Goal: Information Seeking & Learning: Check status

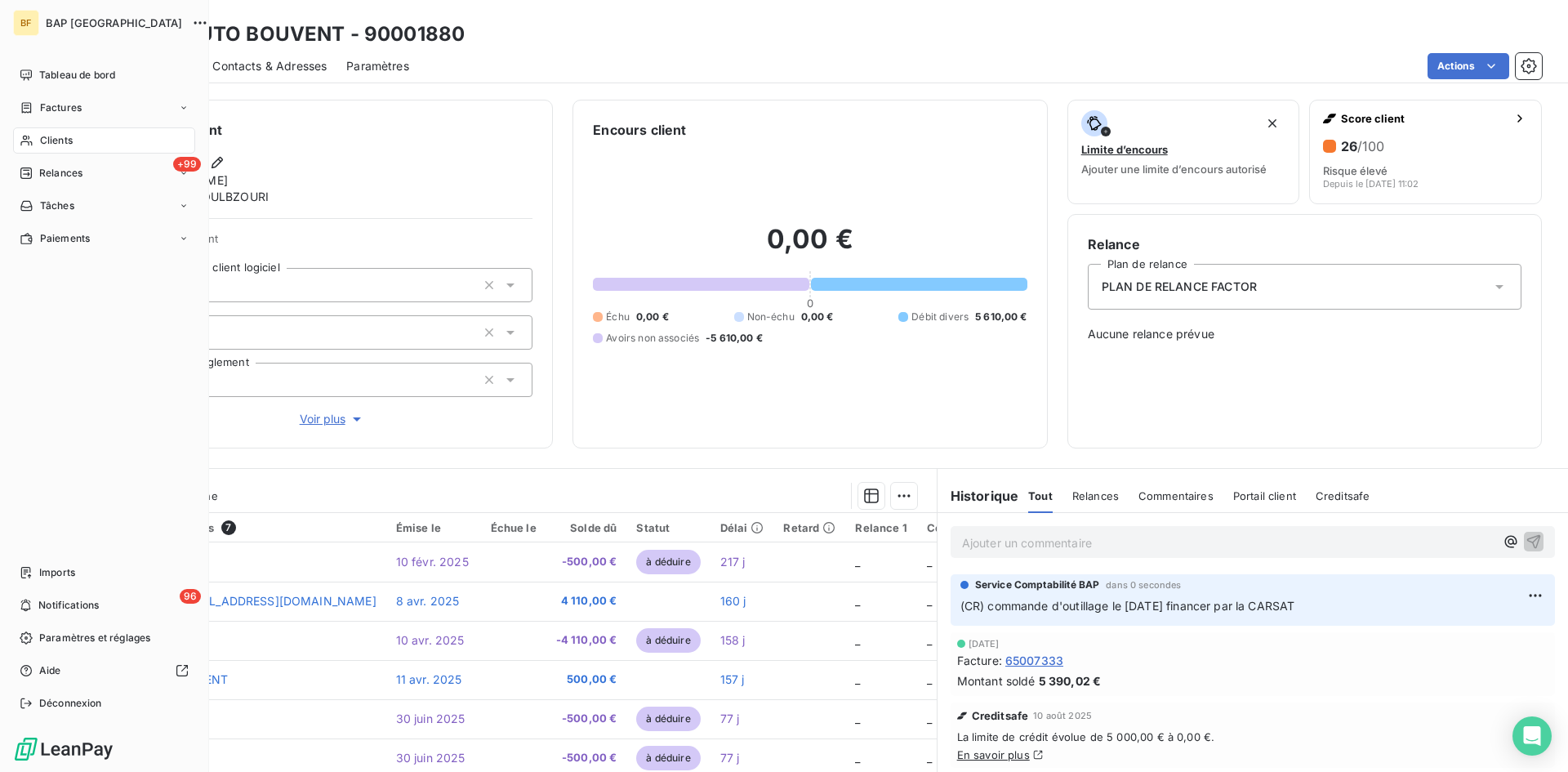
scroll to position [105, 0]
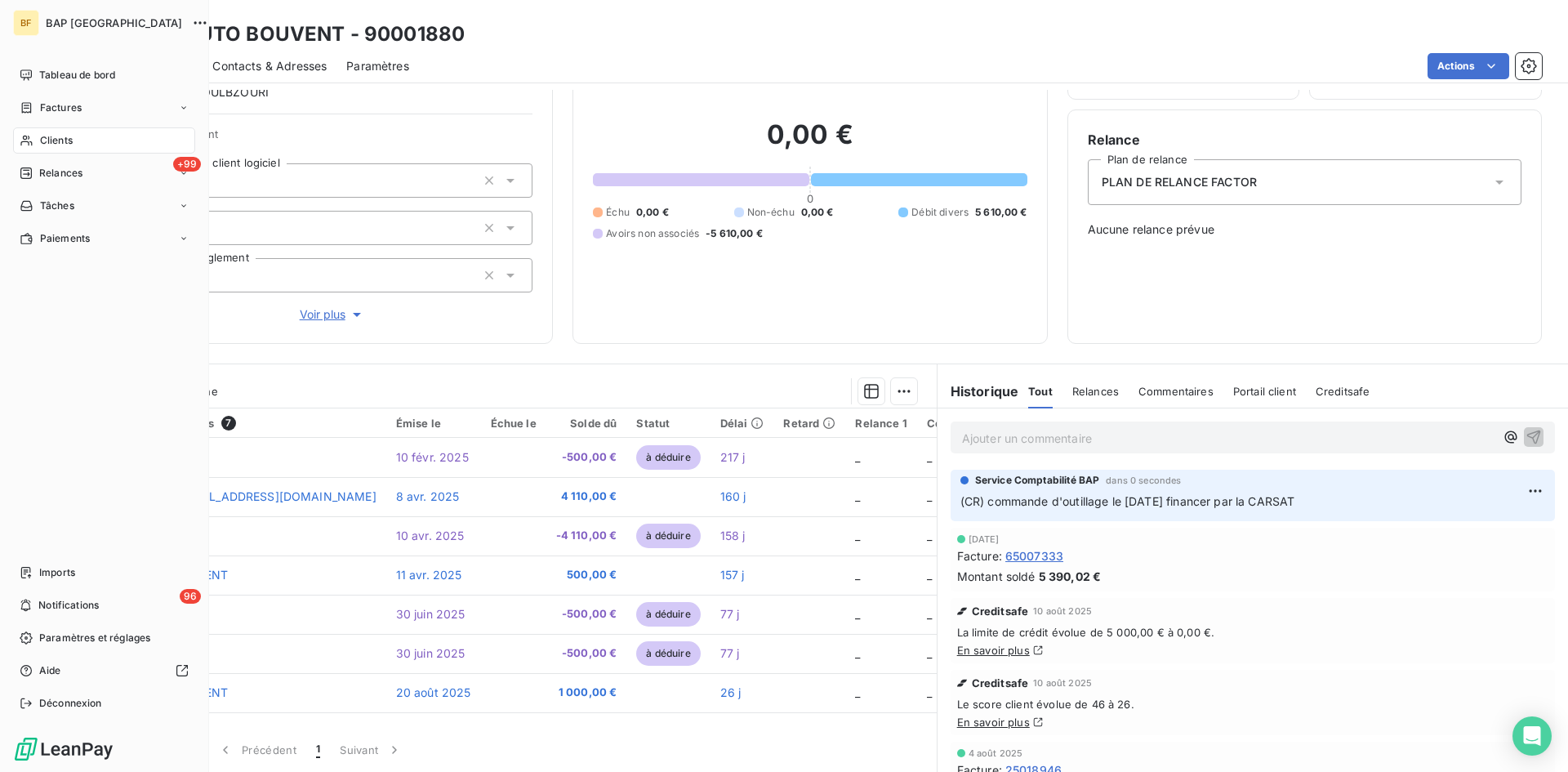
click at [64, 140] on span "Clients" at bounding box center [57, 141] width 33 height 15
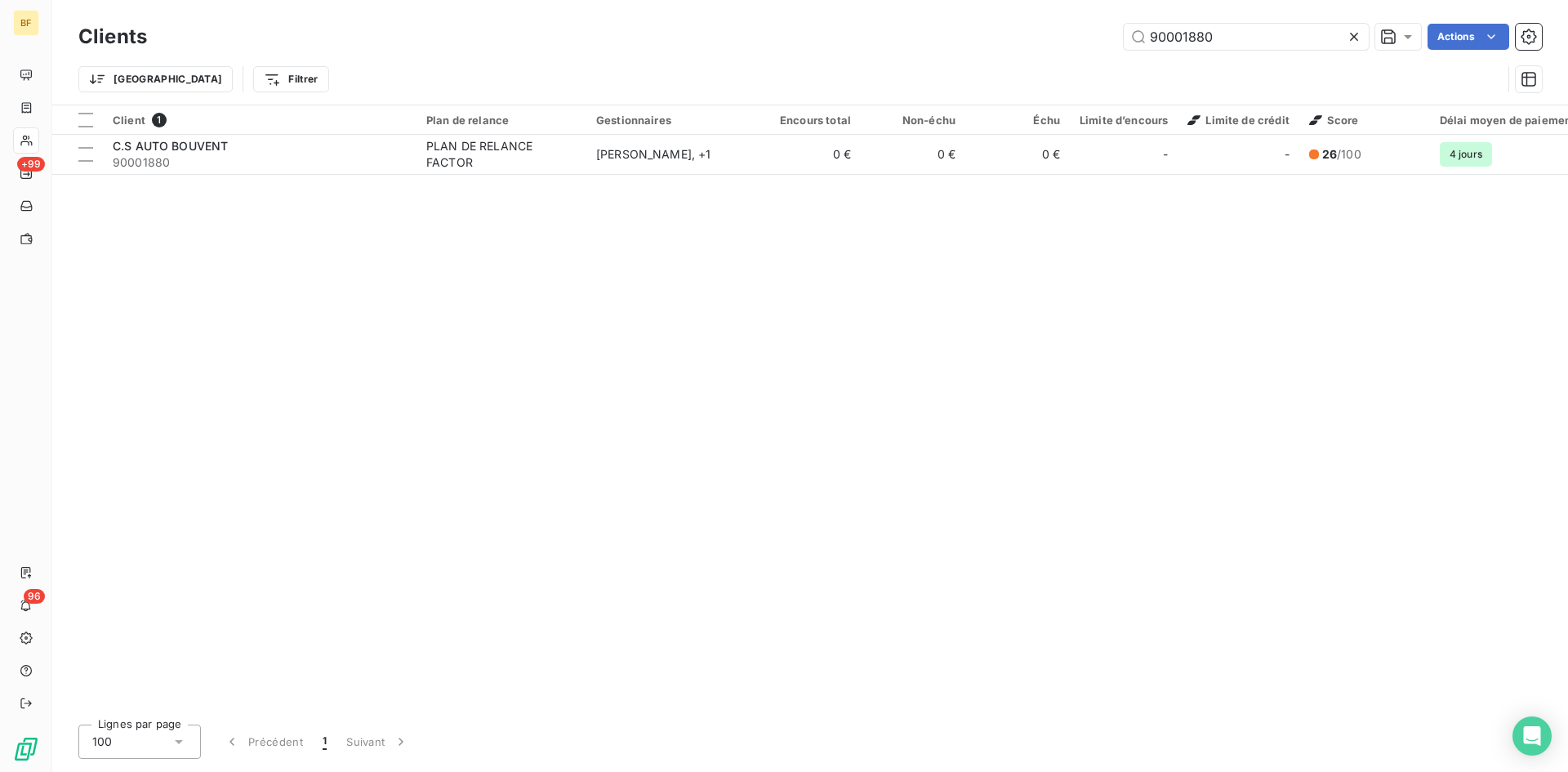
drag, startPoint x: 1235, startPoint y: 40, endPoint x: 879, endPoint y: 8, distance: 357.4
click at [879, 8] on div "Clients 90001880 Actions Trier Filtrer" at bounding box center [810, 52] width 1516 height 105
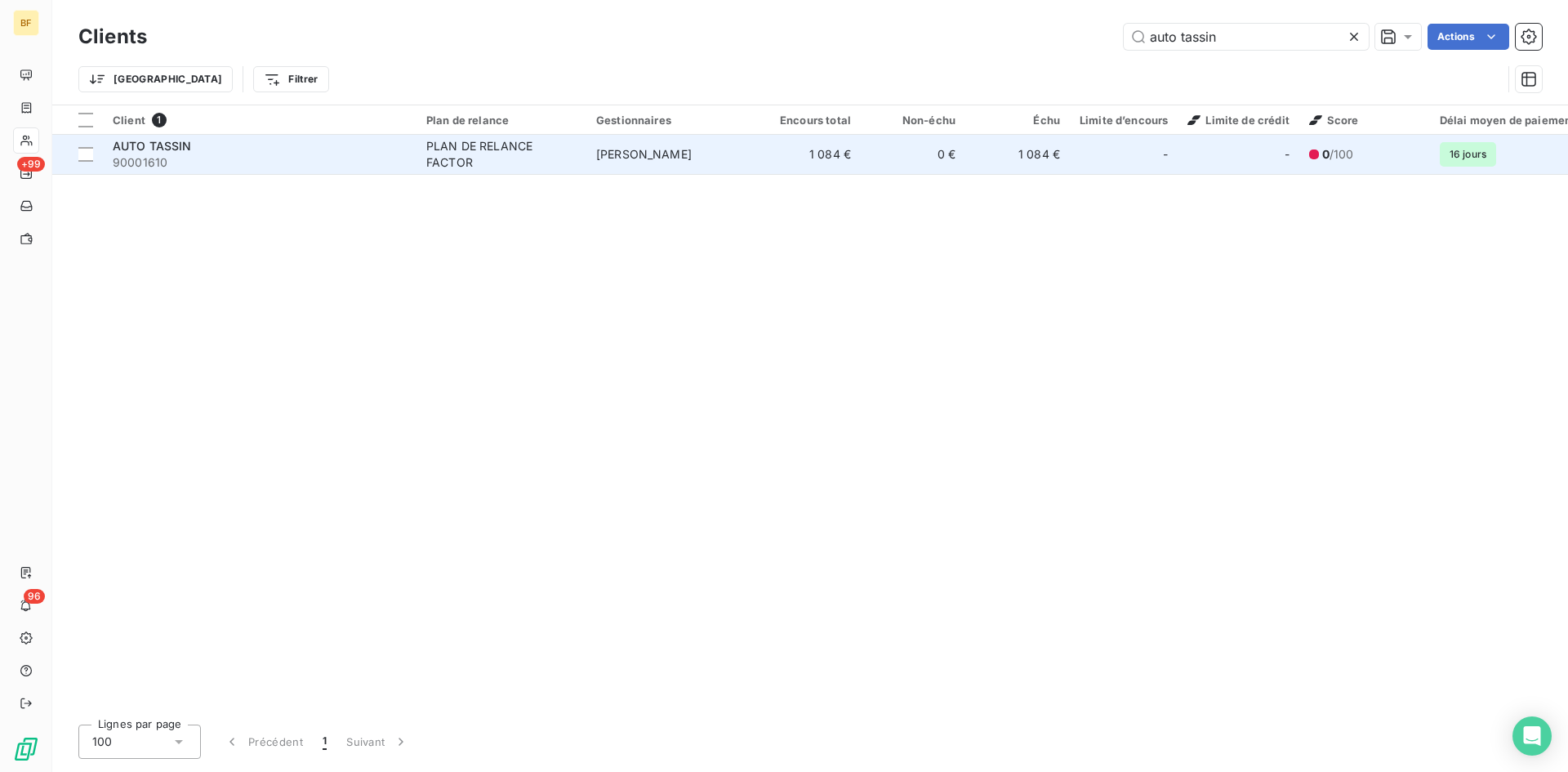
type input "auto tassin"
click at [457, 157] on div "PLAN DE RELANCE FACTOR" at bounding box center [501, 155] width 151 height 33
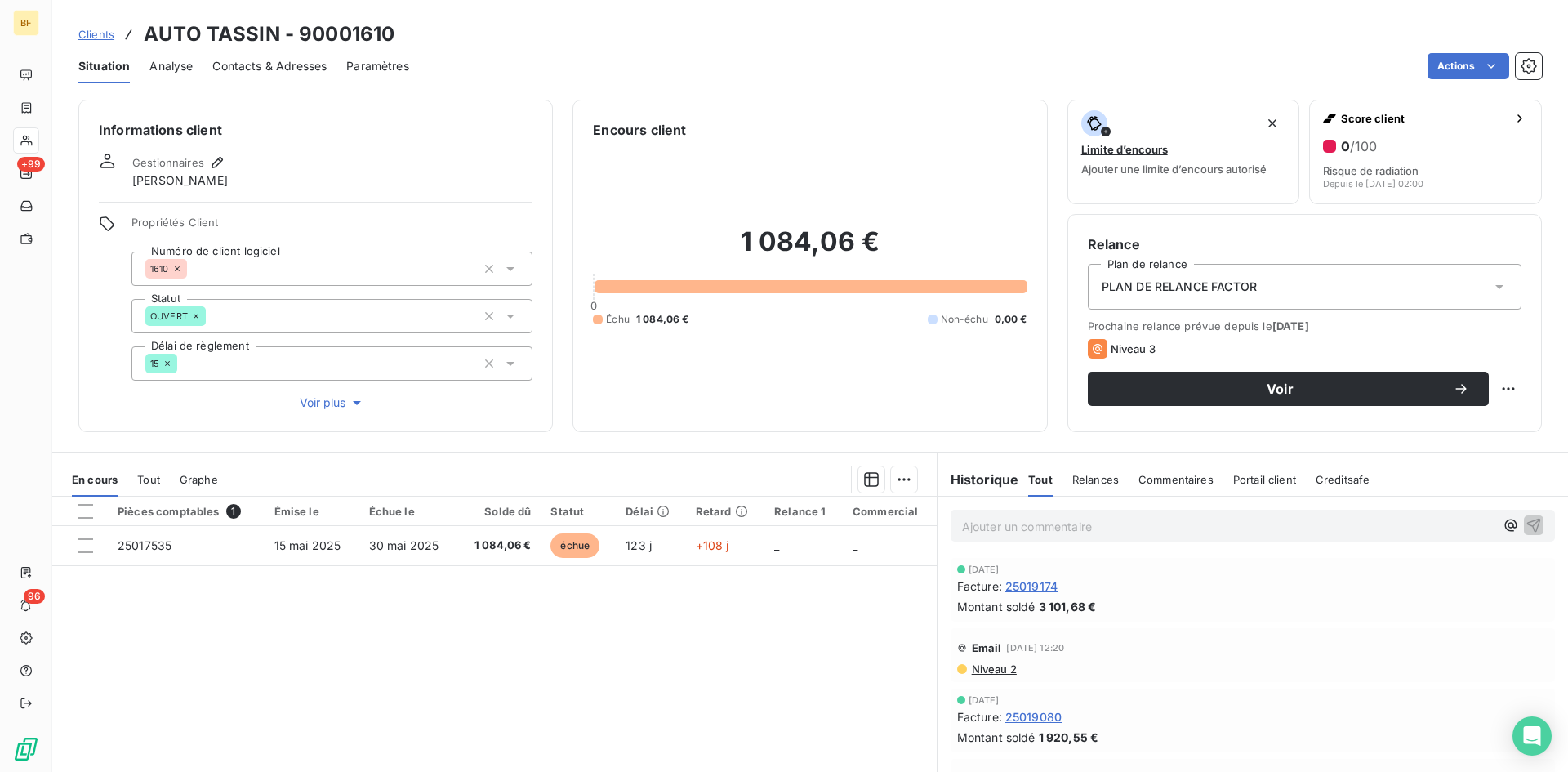
drag, startPoint x: 949, startPoint y: 565, endPoint x: 1138, endPoint y: 639, distance: 203.0
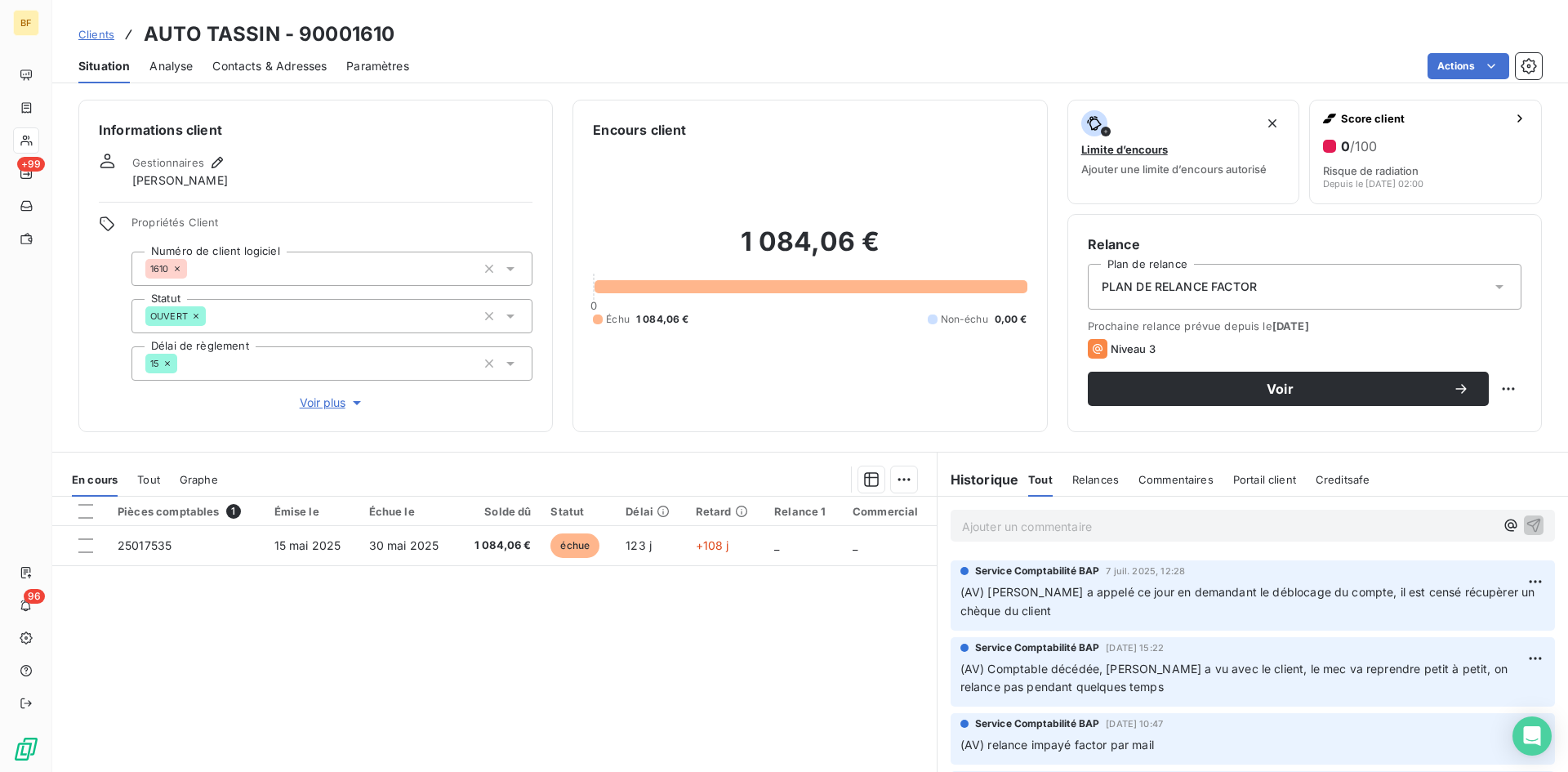
scroll to position [817, 0]
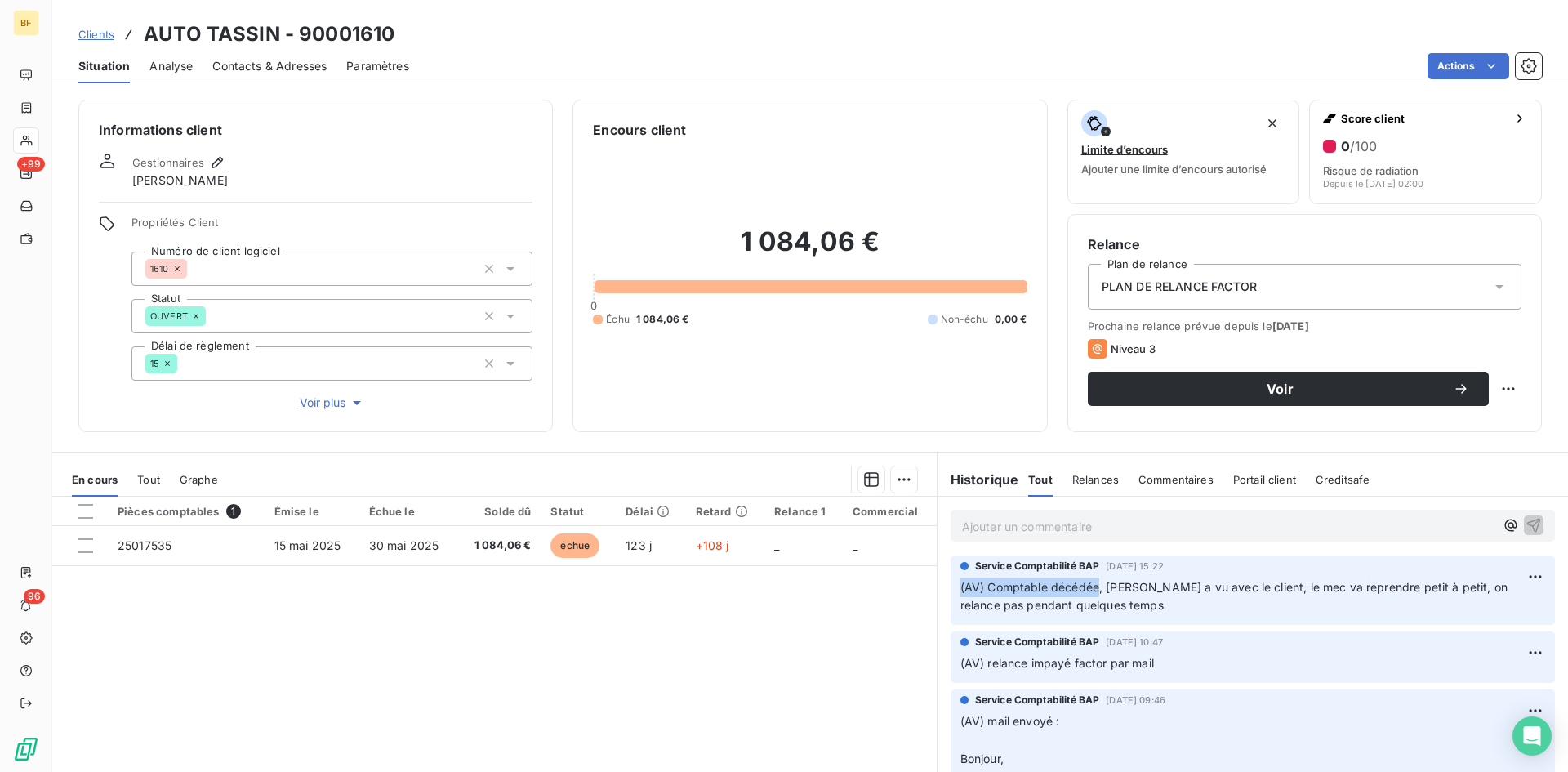
drag, startPoint x: 1092, startPoint y: 591, endPoint x: 948, endPoint y: 592, distance: 144.0
click at [951, 592] on div "Service Comptabilité BAP [DATE] 15:22 (AV) Comptable décédée, [PERSON_NAME] a v…" at bounding box center [1253, 590] width 605 height 70
drag, startPoint x: 1097, startPoint y: 569, endPoint x: 1232, endPoint y: 592, distance: 136.9
click at [1232, 592] on div "Service Comptabilité BAP [DATE] 15:22 (AV) Comptable décédée, [PERSON_NAME] a v…" at bounding box center [1253, 587] width 585 height 57
